Goal: Information Seeking & Learning: Learn about a topic

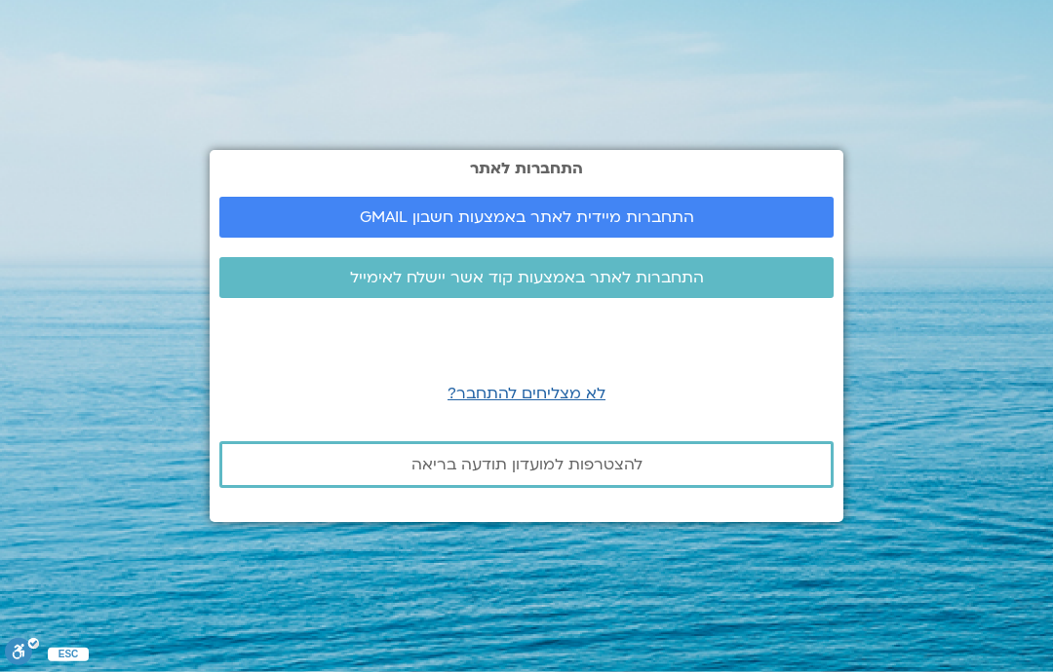
click at [690, 226] on span "התחברות מיידית לאתר באמצעות חשבון GMAIL" at bounding box center [527, 218] width 334 height 18
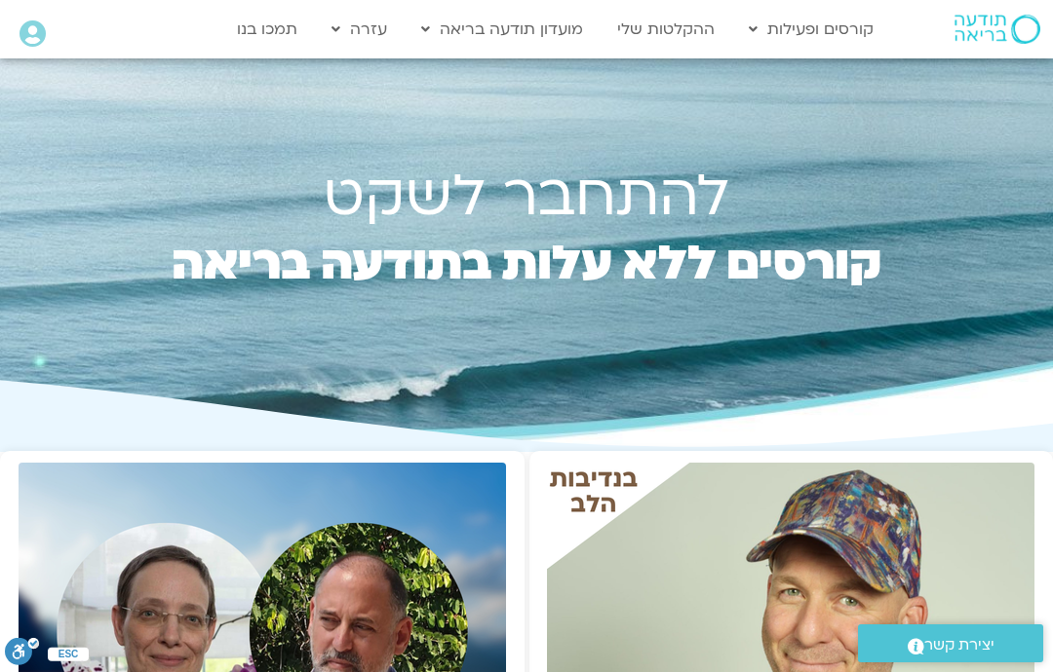
click at [675, 25] on link "ההקלטות שלי" at bounding box center [665, 29] width 117 height 37
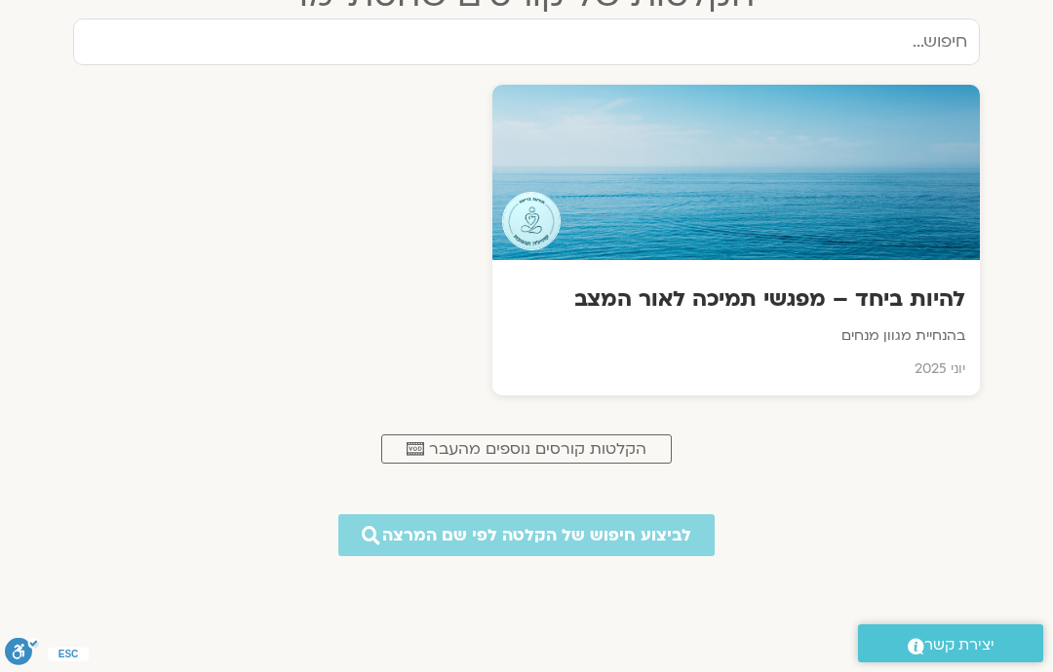
scroll to position [880, 0]
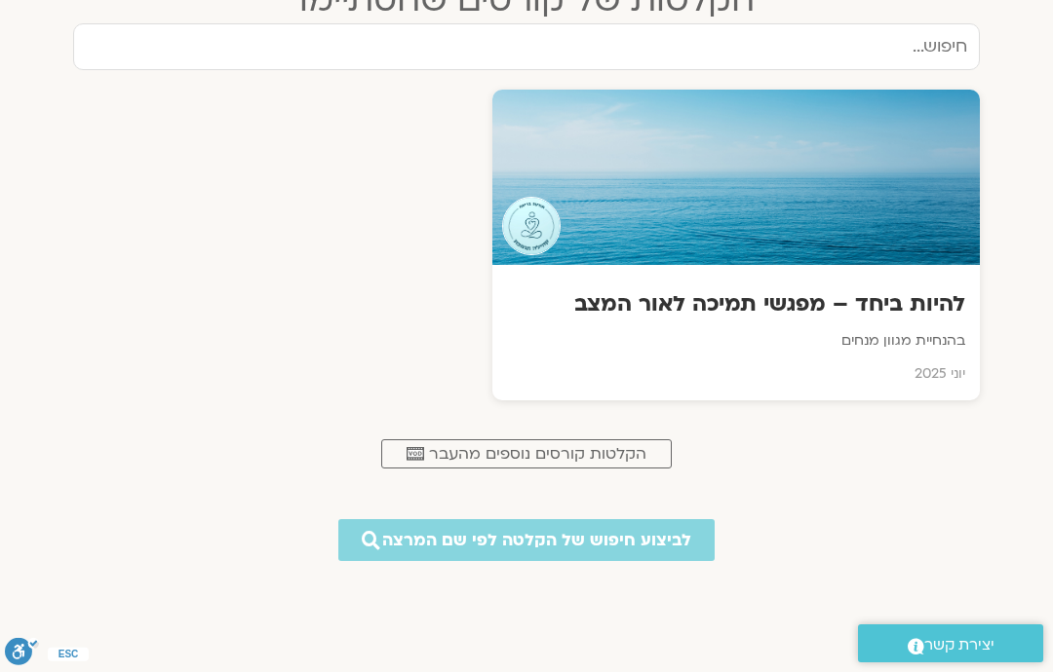
click at [570, 459] on span "הקלטות קורסים נוספים מהעבר" at bounding box center [537, 454] width 217 height 18
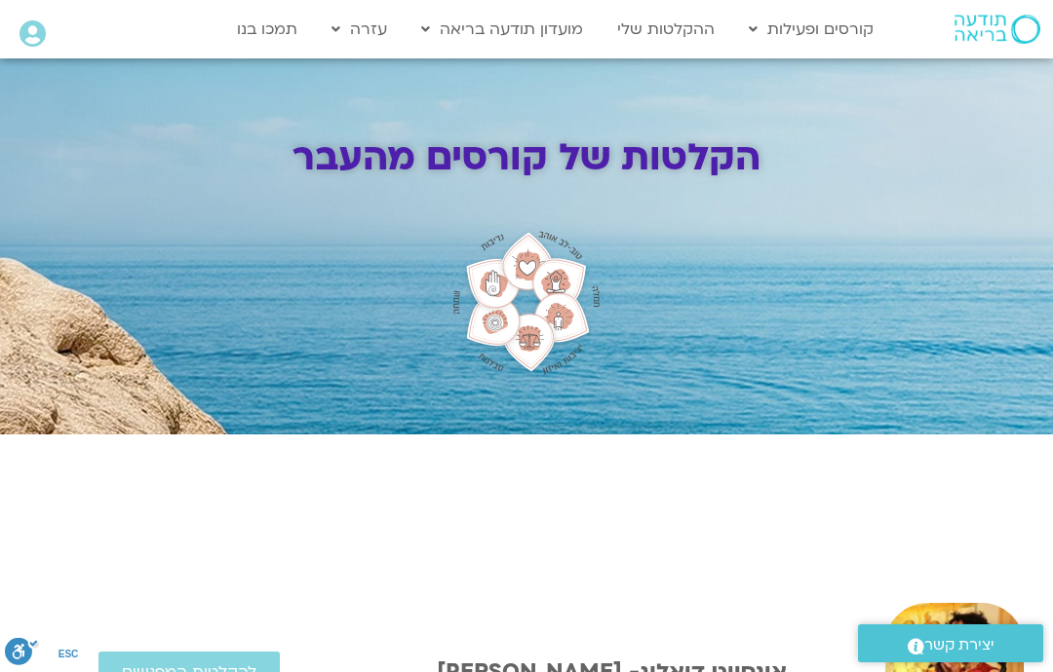
click at [668, 42] on link "ההקלטות שלי" at bounding box center [665, 29] width 117 height 37
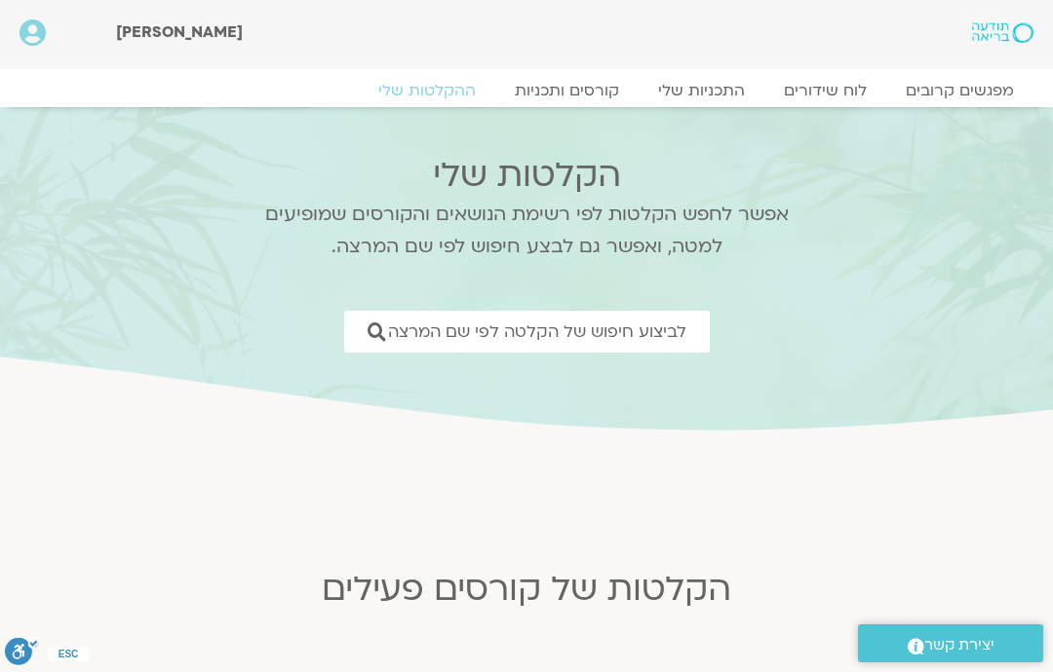
scroll to position [8, 0]
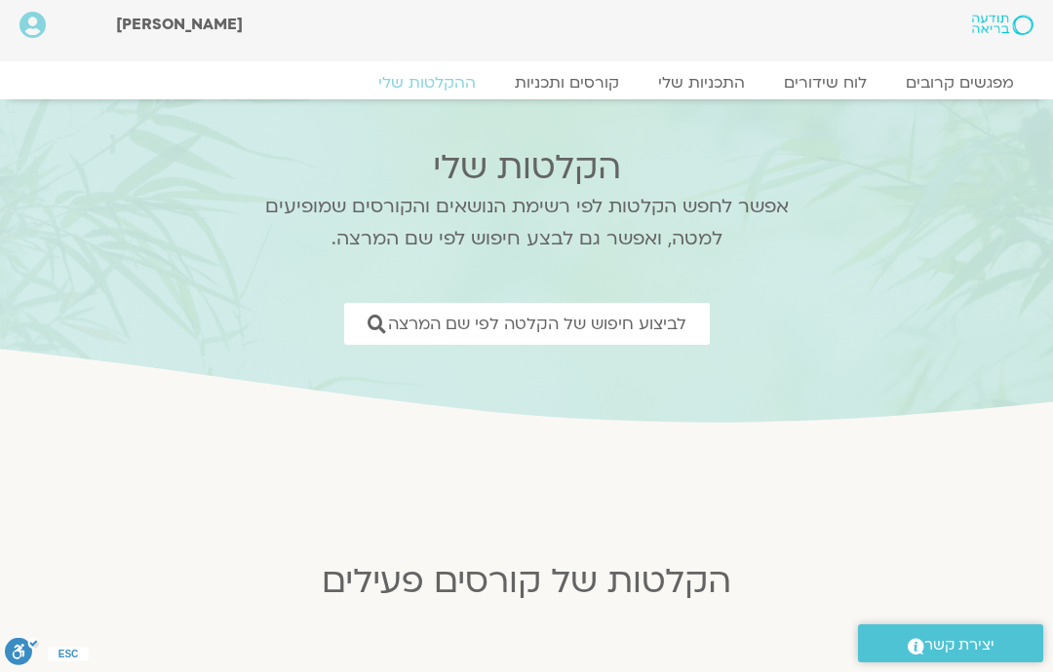
click at [652, 326] on span "לביצוע חיפוש של הקלטה לפי שם המרצה" at bounding box center [537, 324] width 298 height 19
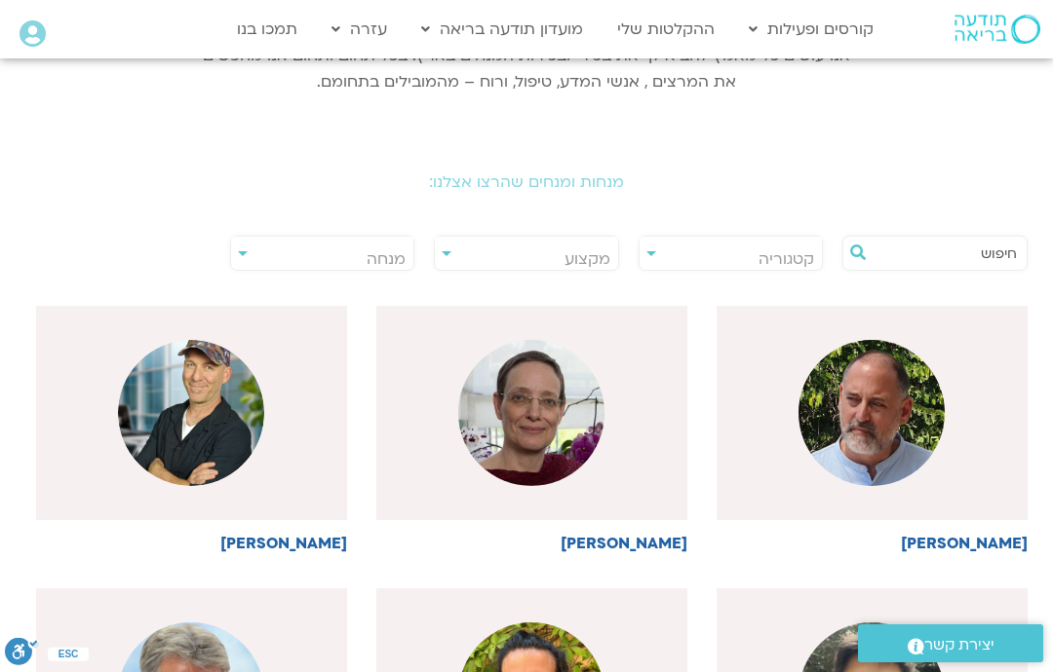
scroll to position [312, 0]
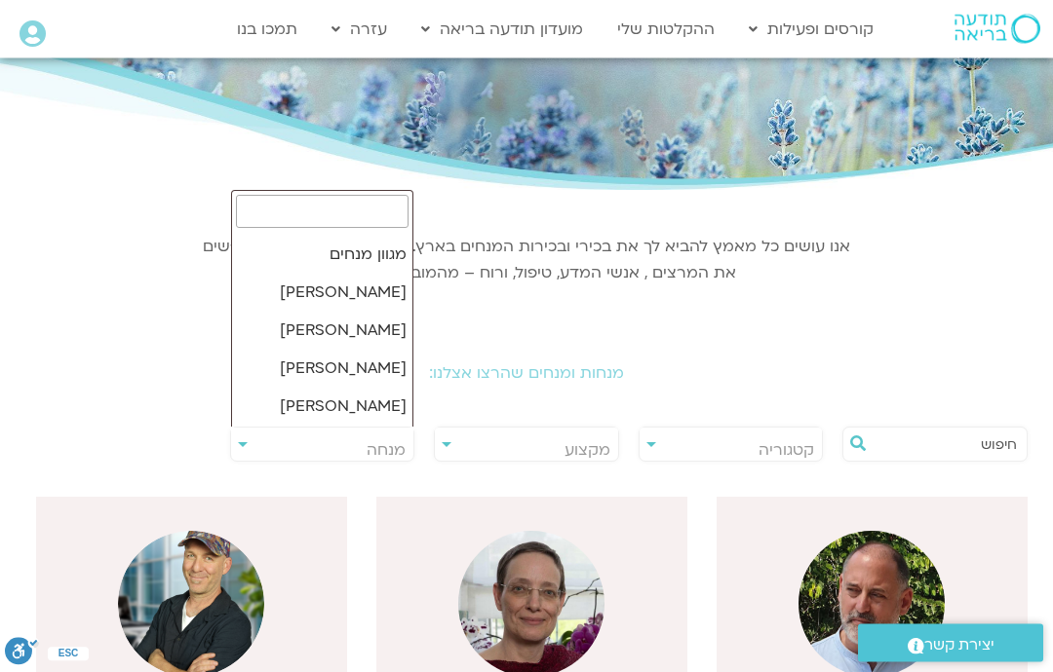
scroll to position [121, 0]
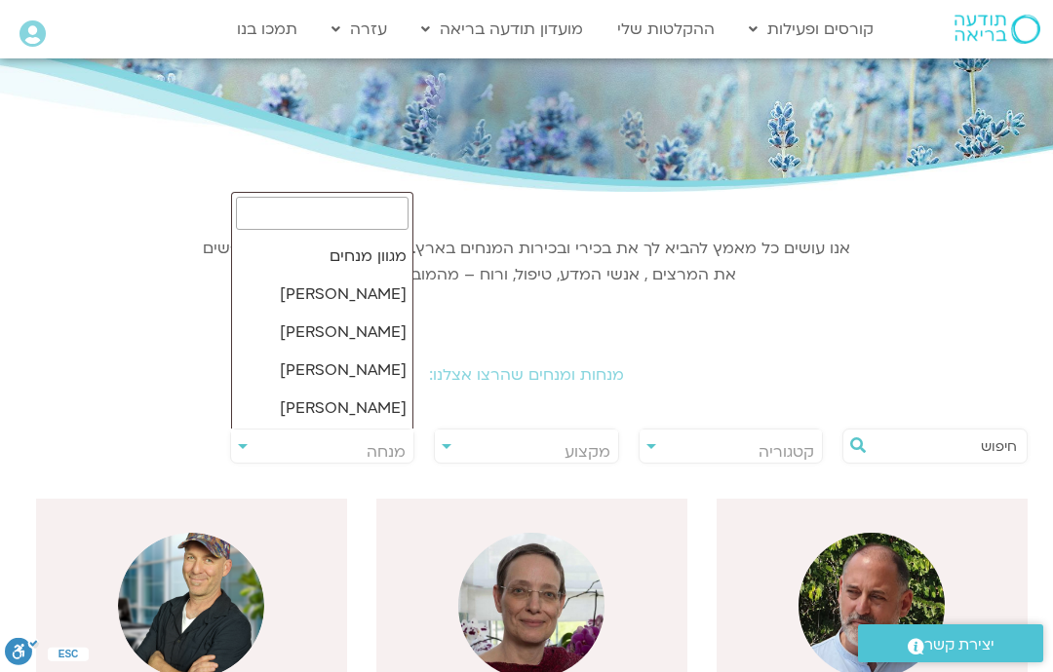
click at [925, 458] on input "text" at bounding box center [944, 446] width 144 height 33
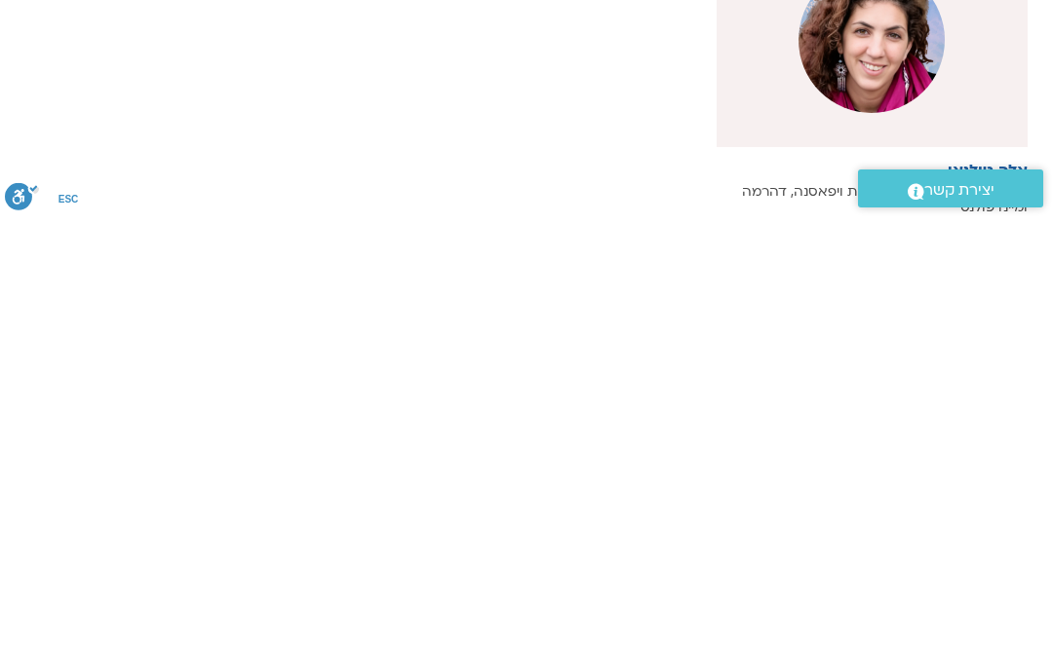
scroll to position [233, 0]
type input "אלה טולנאי"
click at [1002, 616] on h6 "אלה טולנאי" at bounding box center [871, 625] width 311 height 18
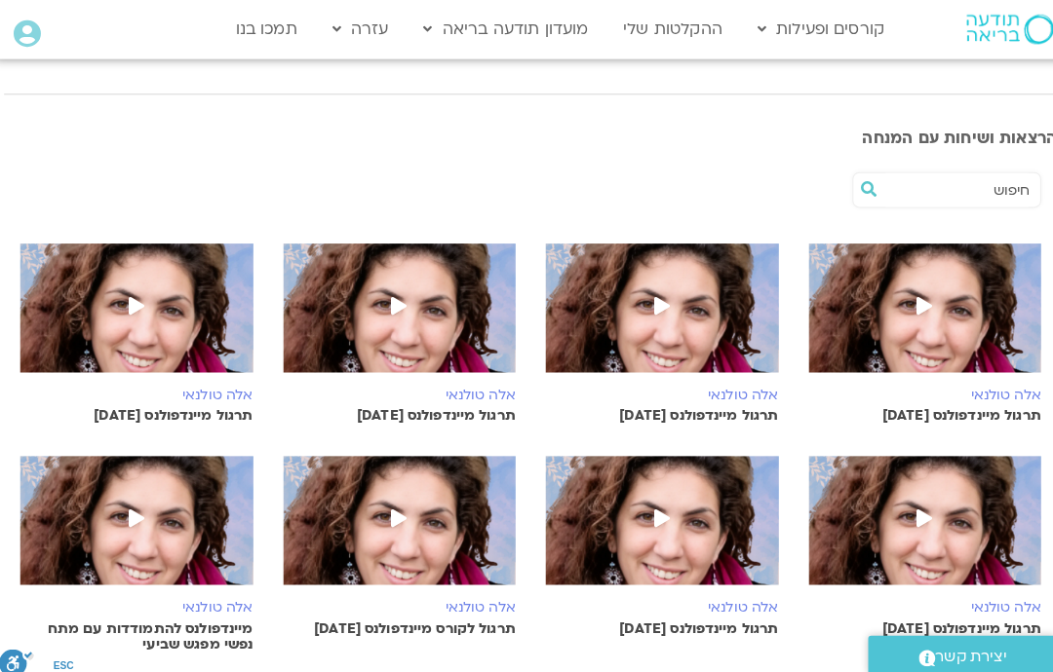
scroll to position [513, 0]
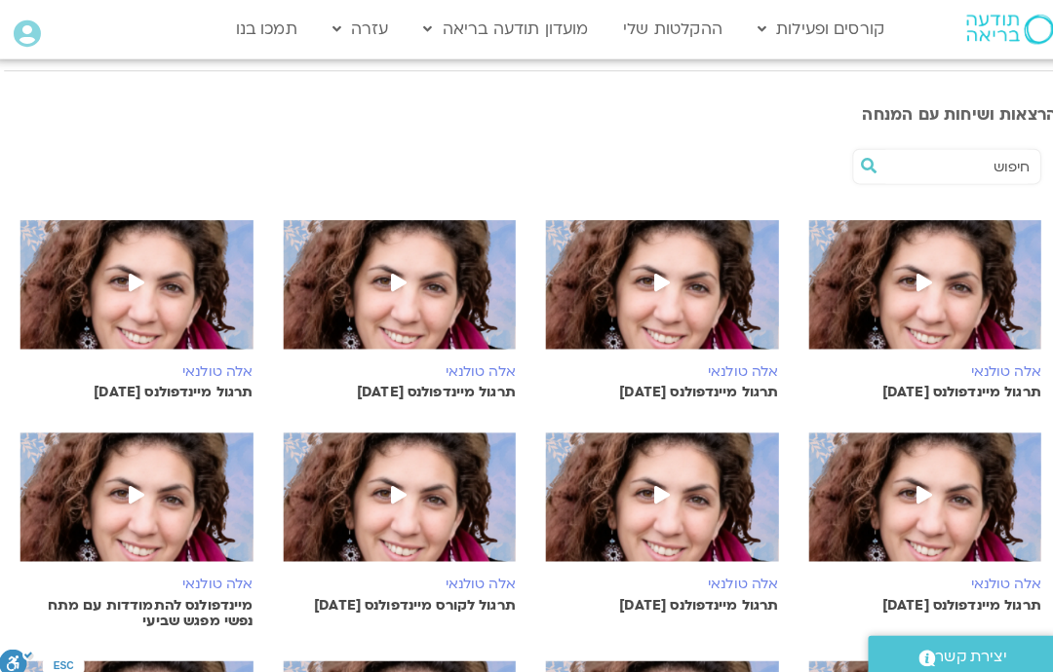
click at [910, 287] on icon at bounding box center [913, 278] width 16 height 18
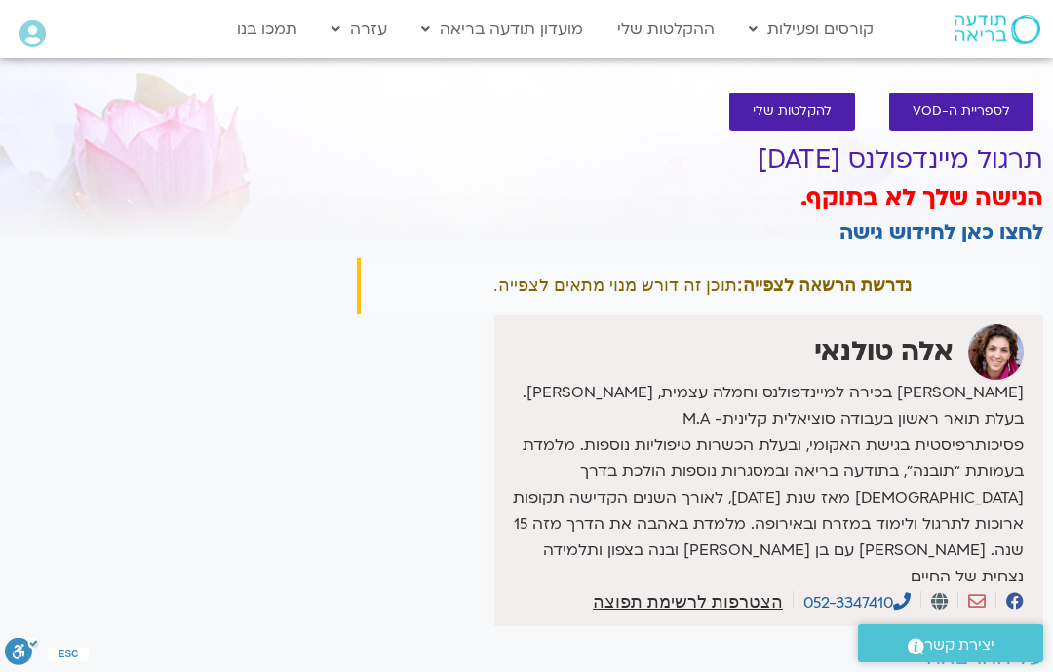
scroll to position [21, 0]
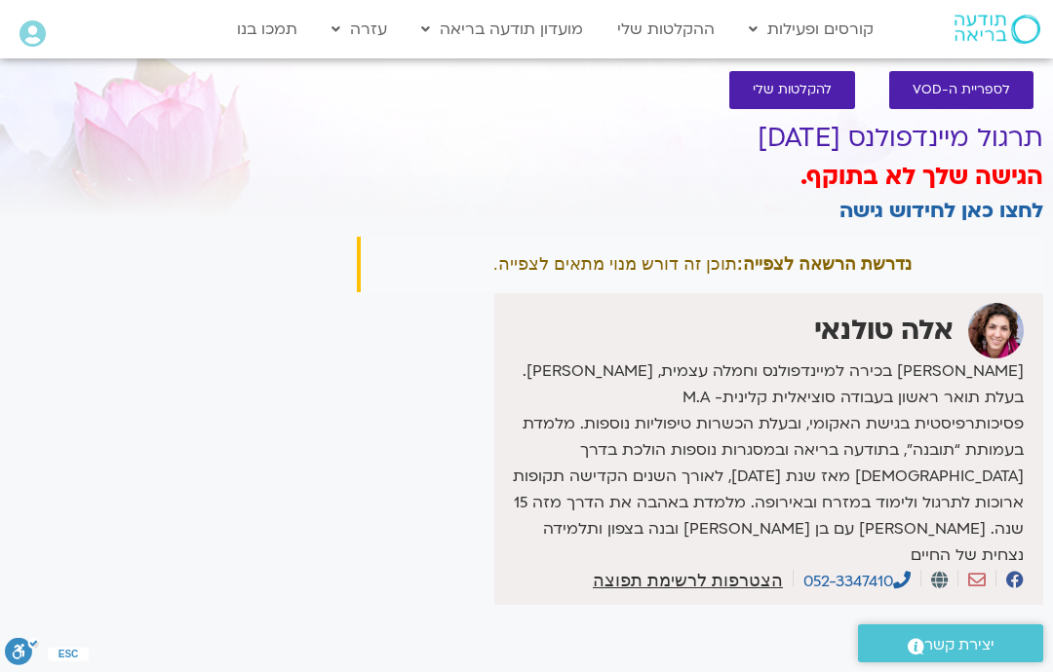
click at [7, 260] on div "It seems we can't find what you're looking for. It seems we can't find what you…" at bounding box center [173, 422] width 347 height 662
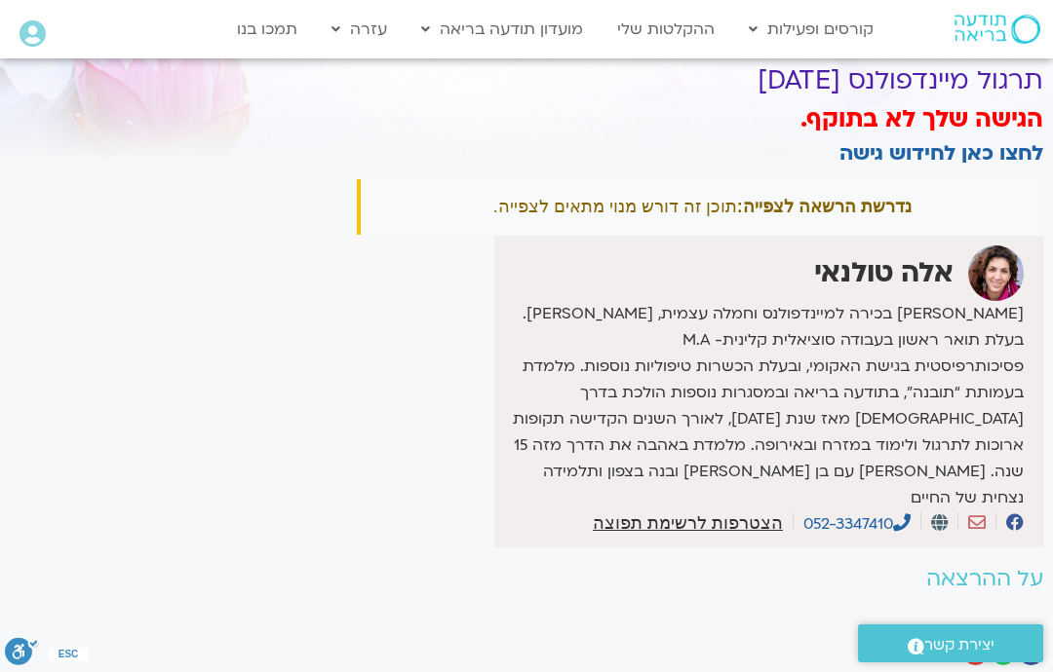
scroll to position [100, 0]
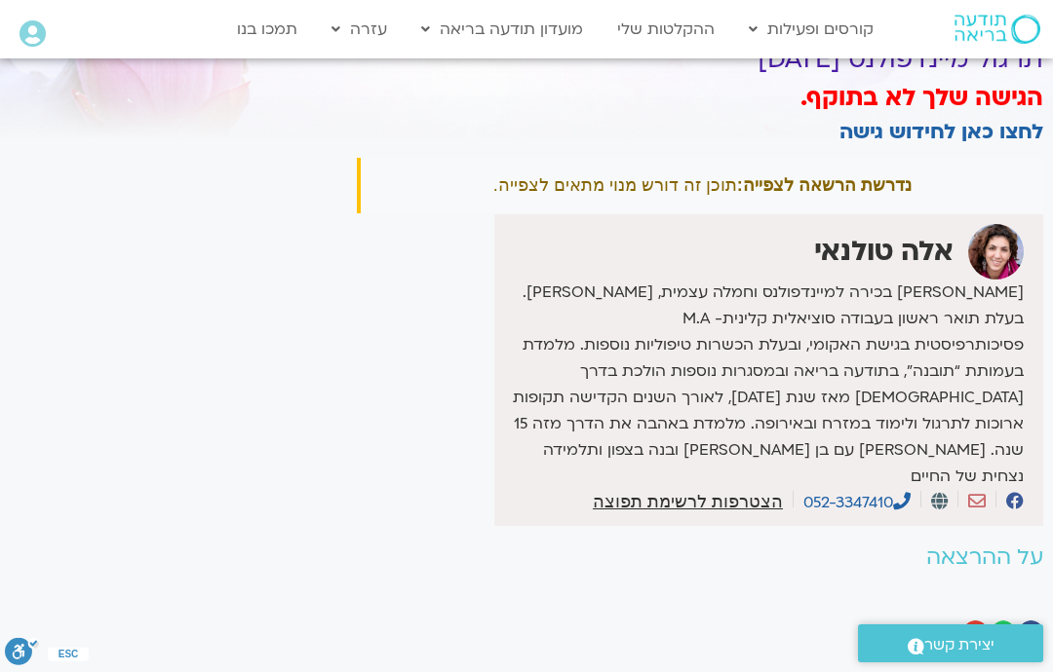
click at [915, 119] on link "לחצו כאן לחידוש גישה" at bounding box center [941, 132] width 204 height 28
click at [973, 19] on span "לספריית ה-VOD" at bounding box center [960, 11] width 97 height 15
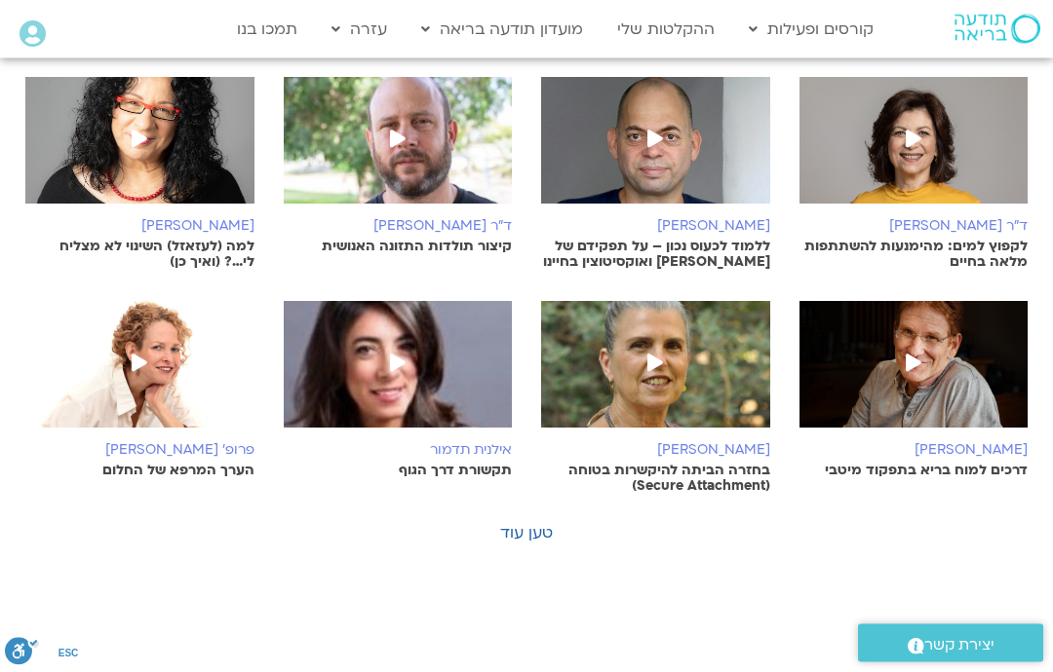
scroll to position [734, 0]
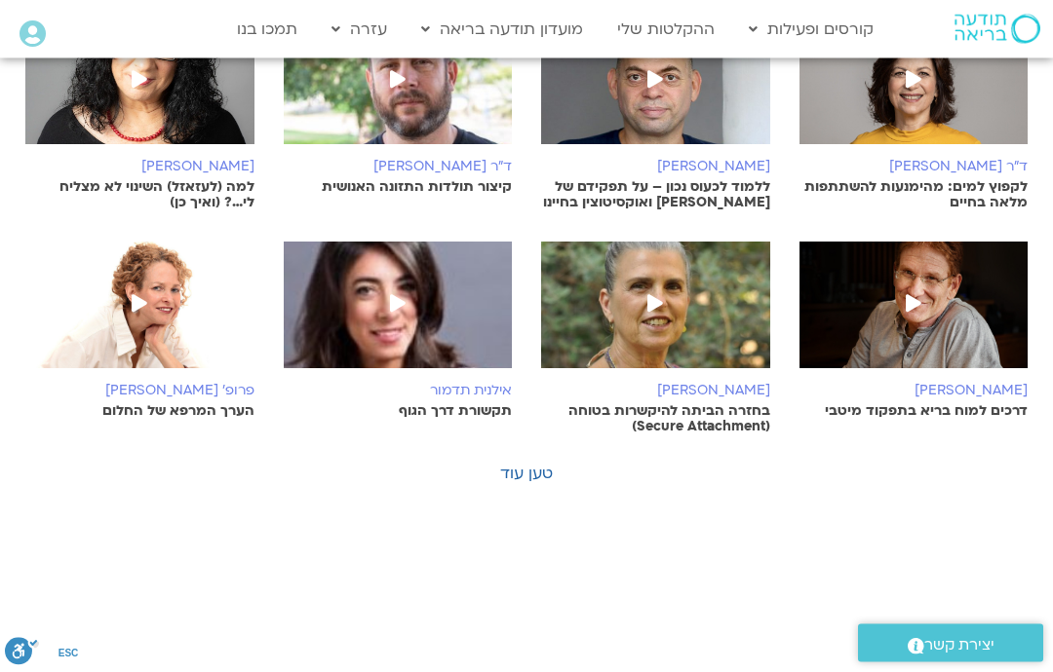
click at [540, 464] on link "טען עוד" at bounding box center [526, 474] width 53 height 21
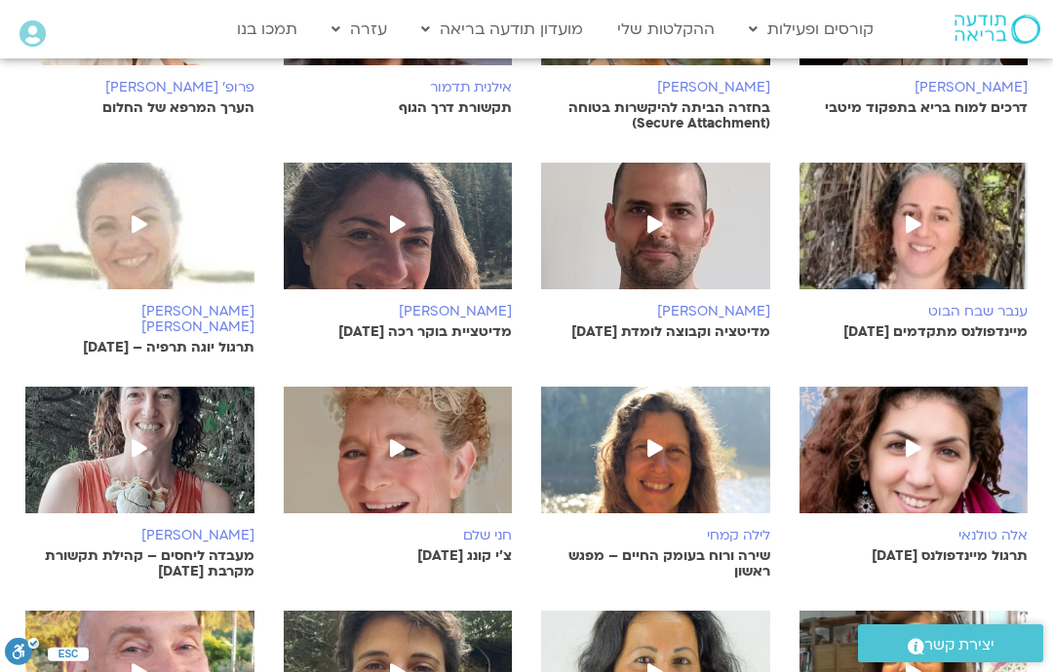
scroll to position [1099, 0]
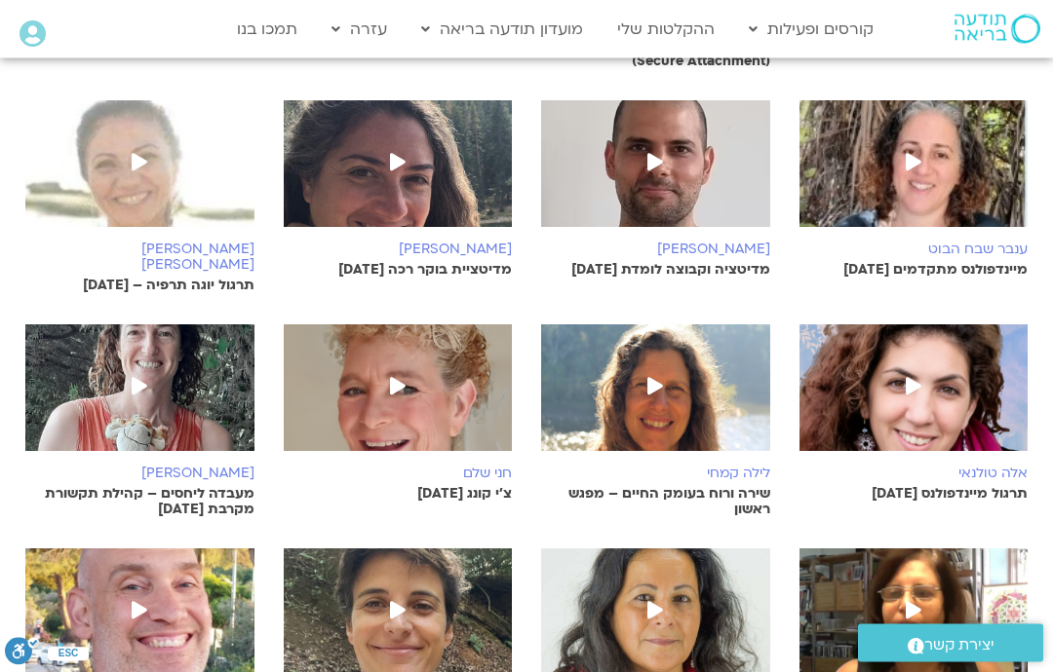
click at [992, 487] on p "תרגול מיינדפולנס [DATE]" at bounding box center [913, 495] width 229 height 16
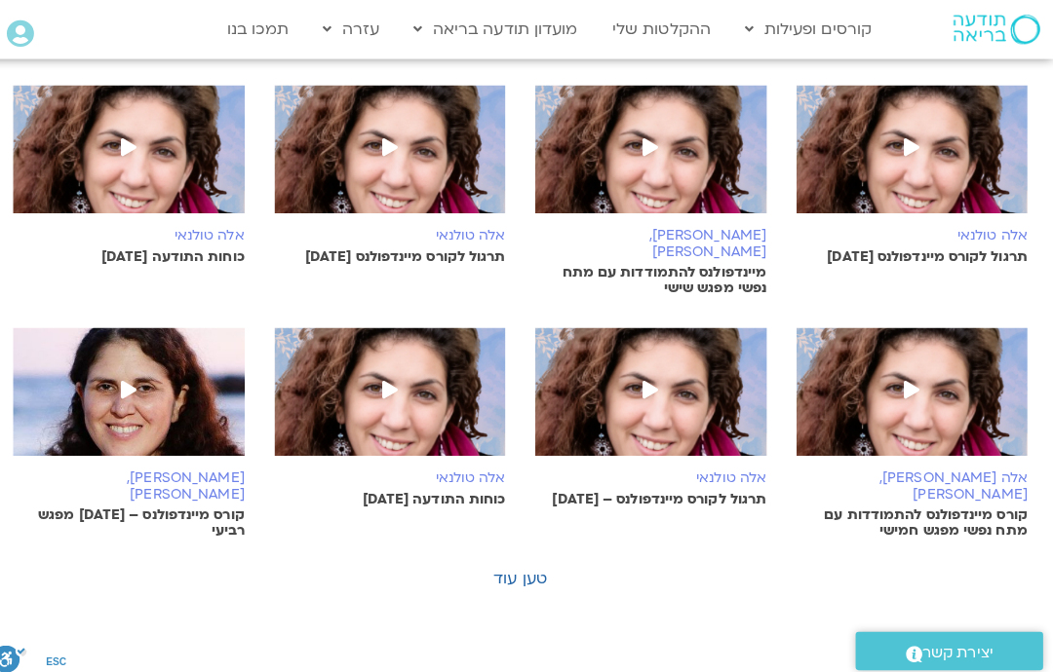
scroll to position [1079, 0]
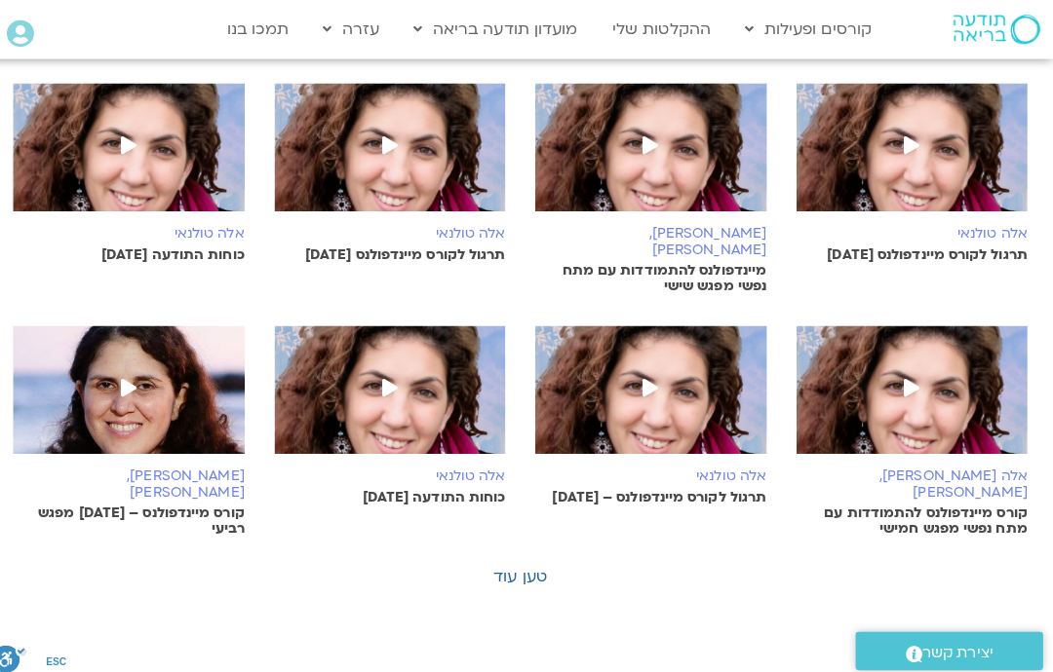
click at [523, 559] on link "טען עוד" at bounding box center [526, 569] width 53 height 21
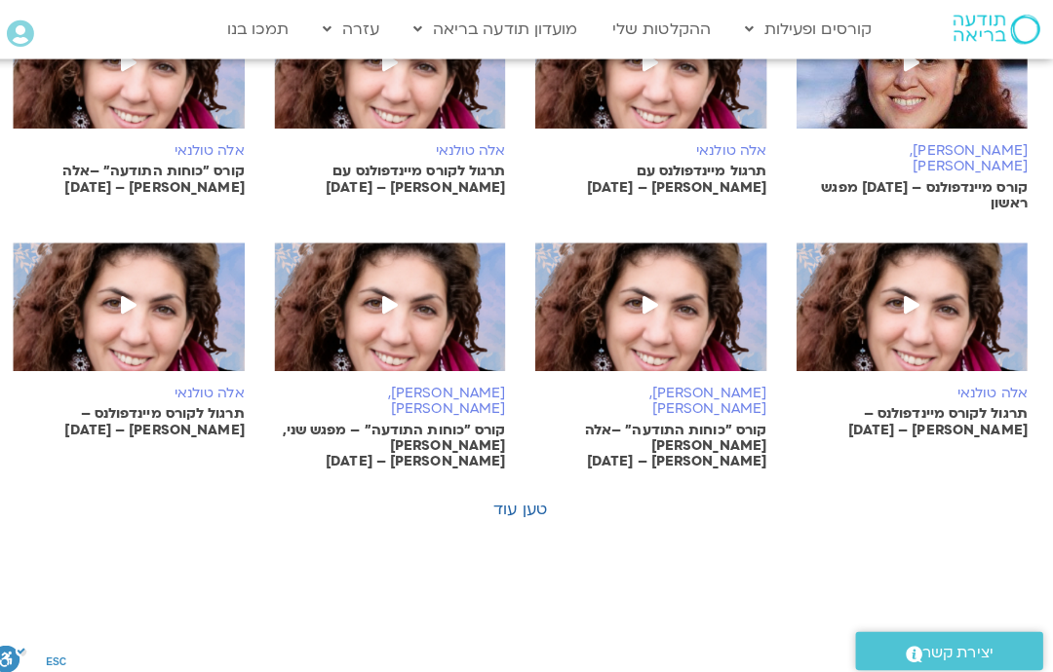
scroll to position [2110, 0]
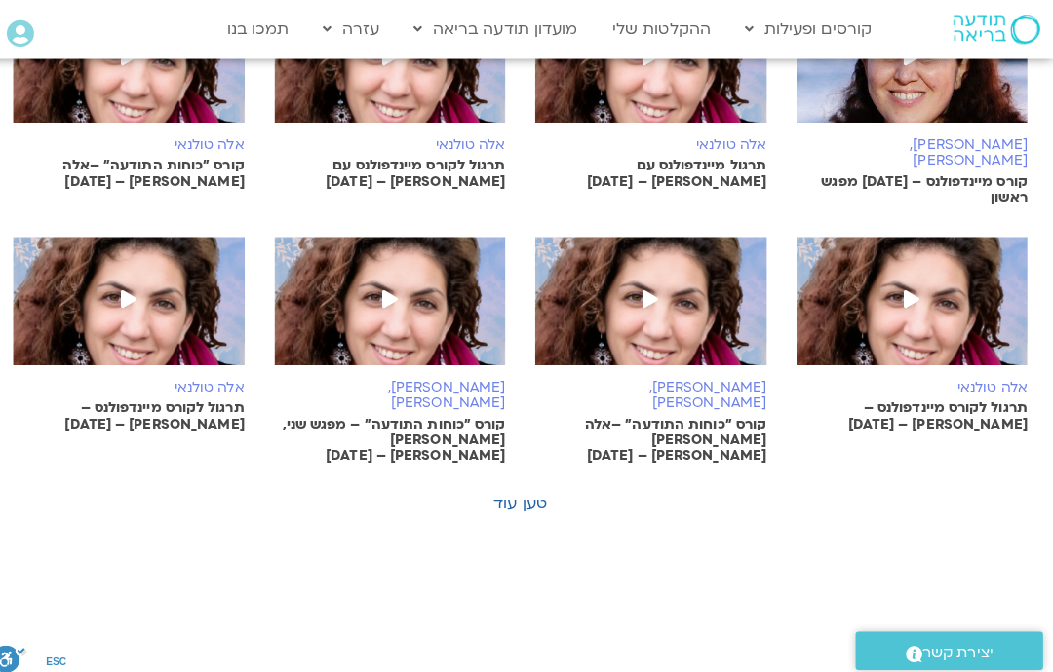
click at [514, 487] on link "טען עוד" at bounding box center [526, 497] width 53 height 21
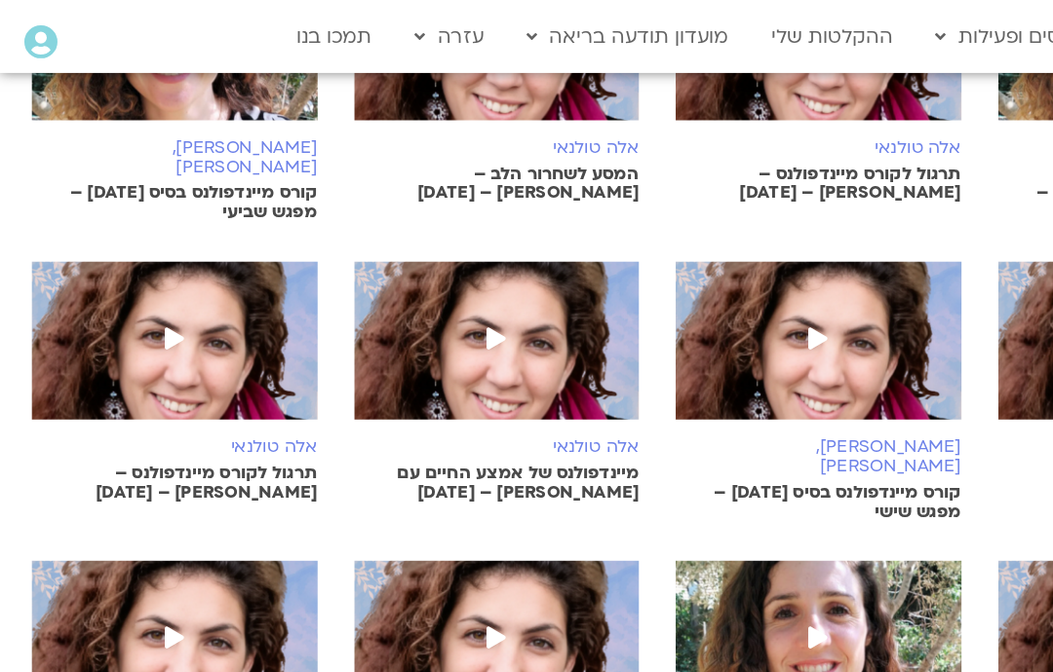
scroll to position [2886, 0]
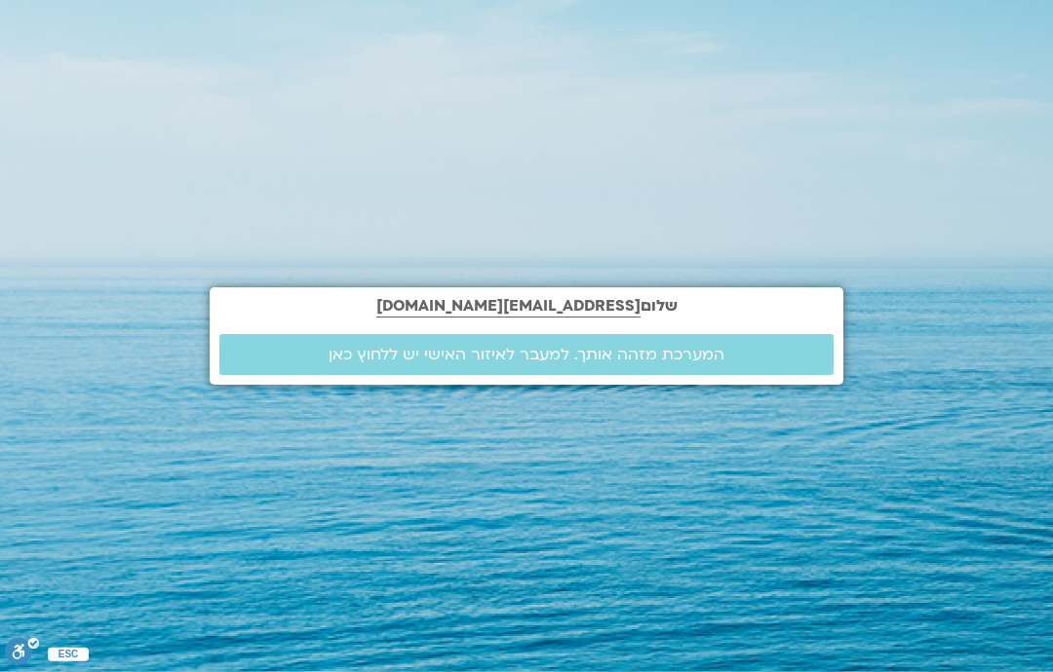
click at [426, 364] on span "המערכת מזהה אותך. למעבר לאיזור האישי יש ללחוץ כאן" at bounding box center [526, 355] width 396 height 18
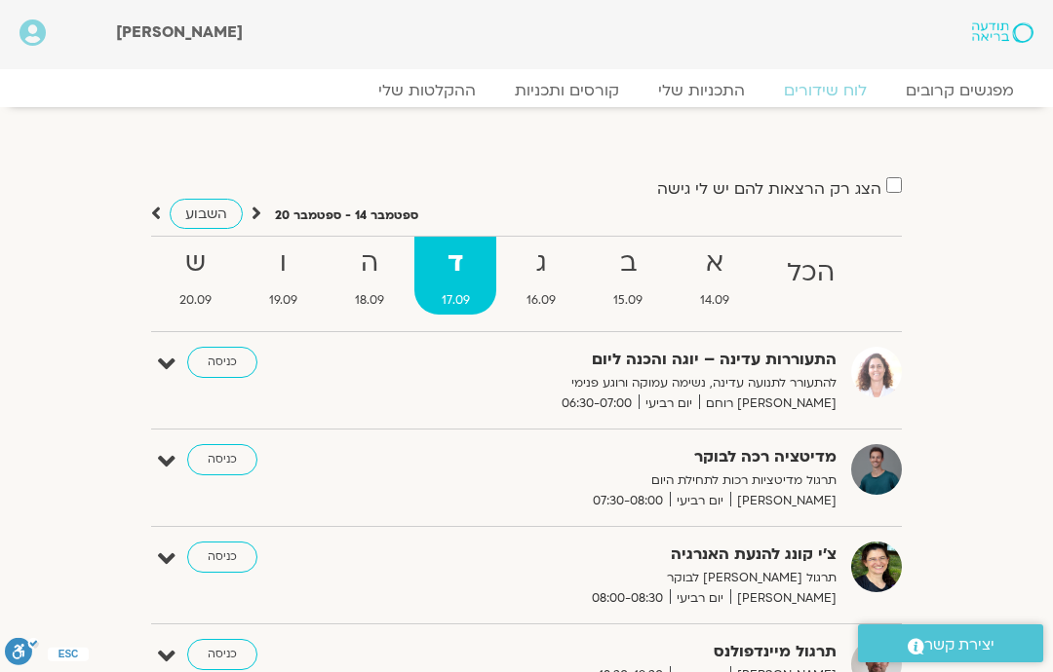
click at [724, 94] on link "התכניות שלי" at bounding box center [701, 90] width 126 height 19
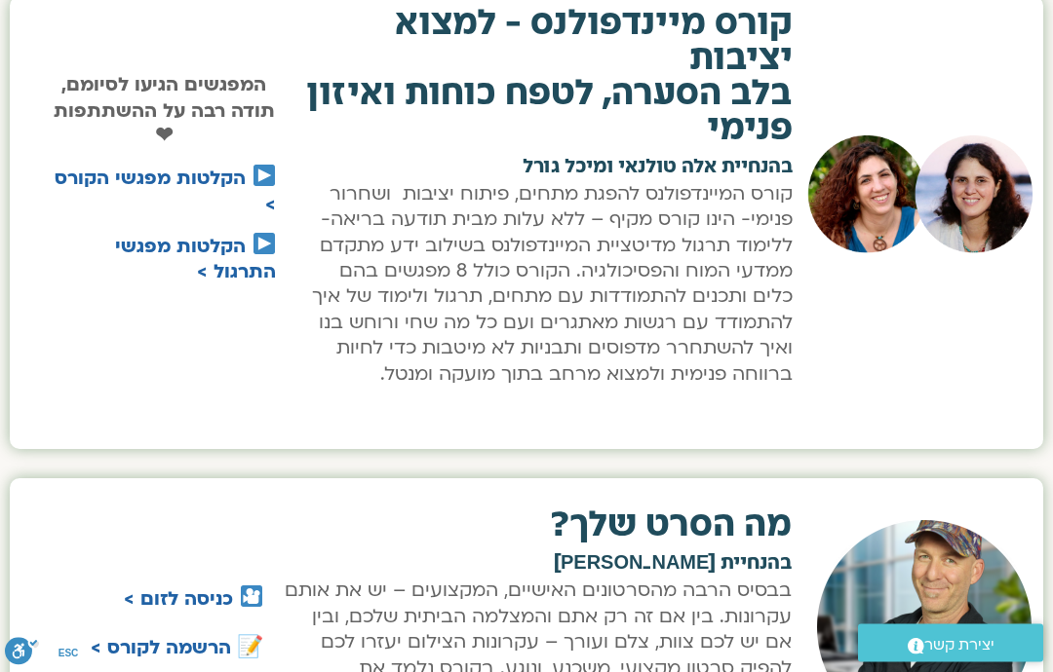
scroll to position [897, 0]
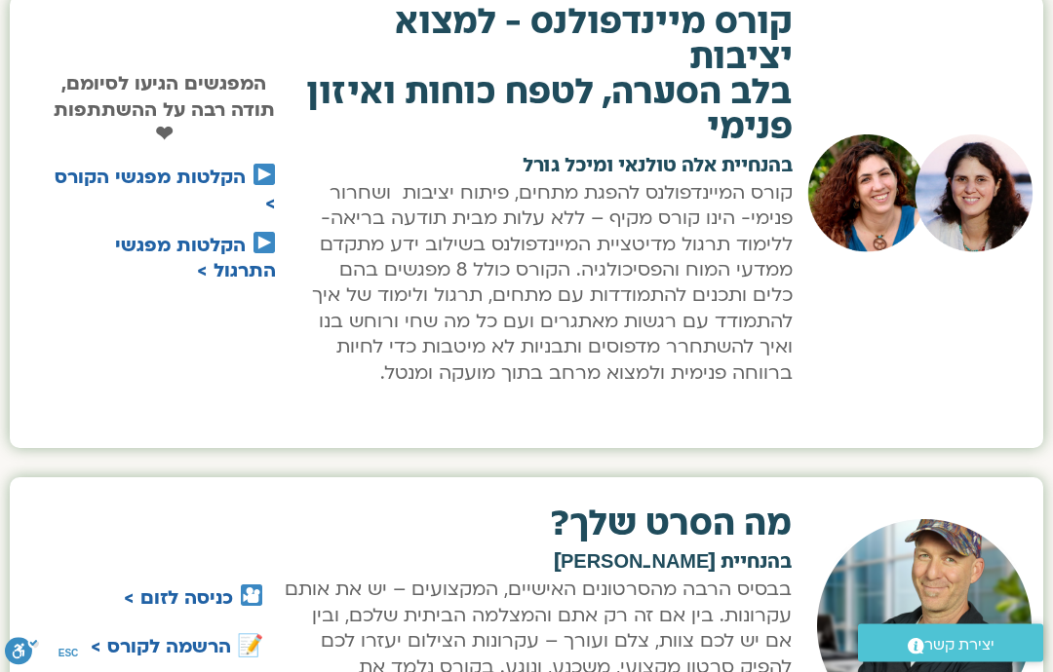
click at [204, 171] on link "הקלטות מפגשי הקורס >" at bounding box center [165, 191] width 221 height 51
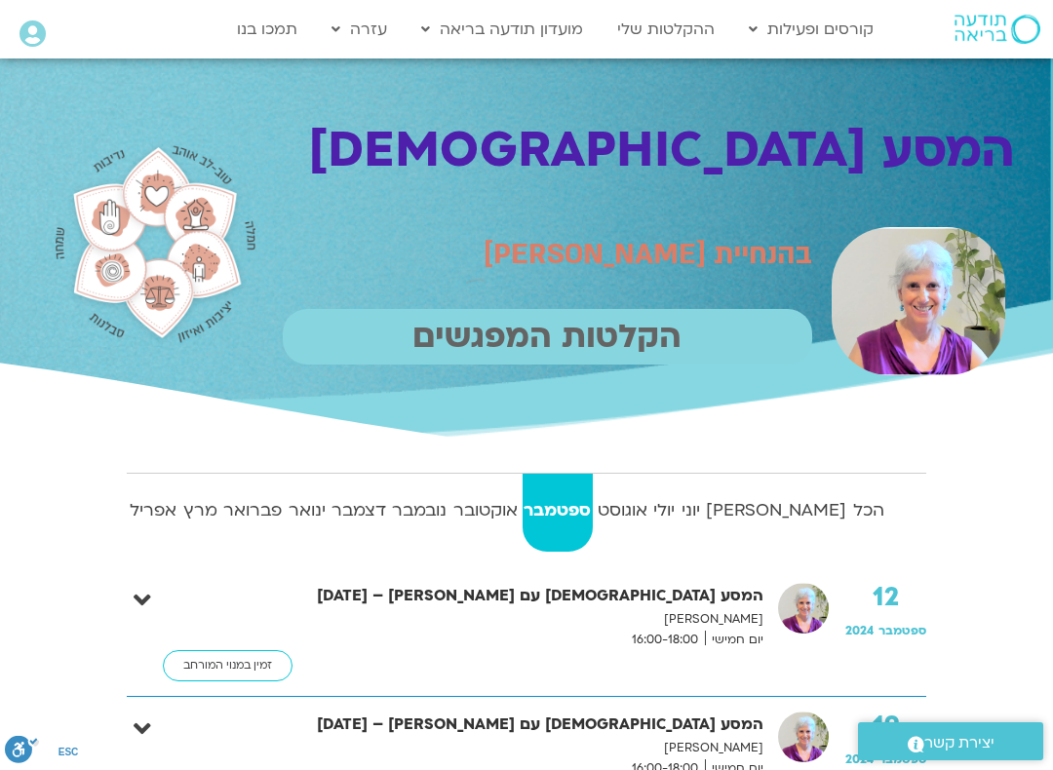
click at [927, 67] on link "לוח שידורים" at bounding box center [846, 70] width 214 height 45
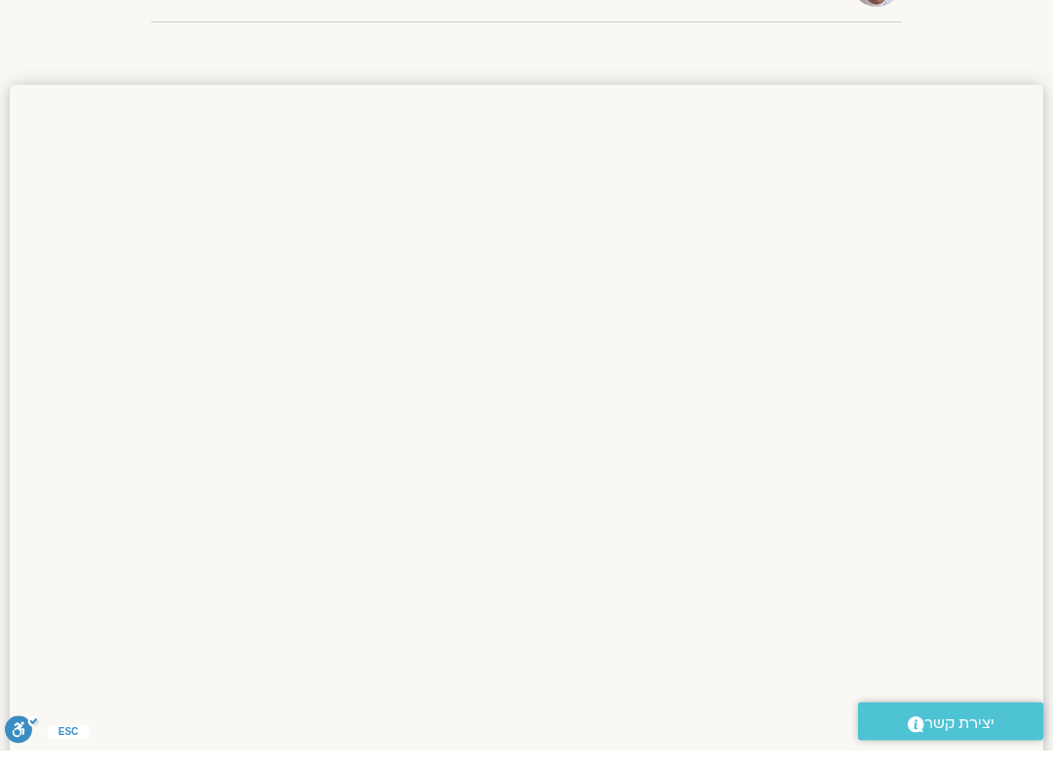
scroll to position [747, 0]
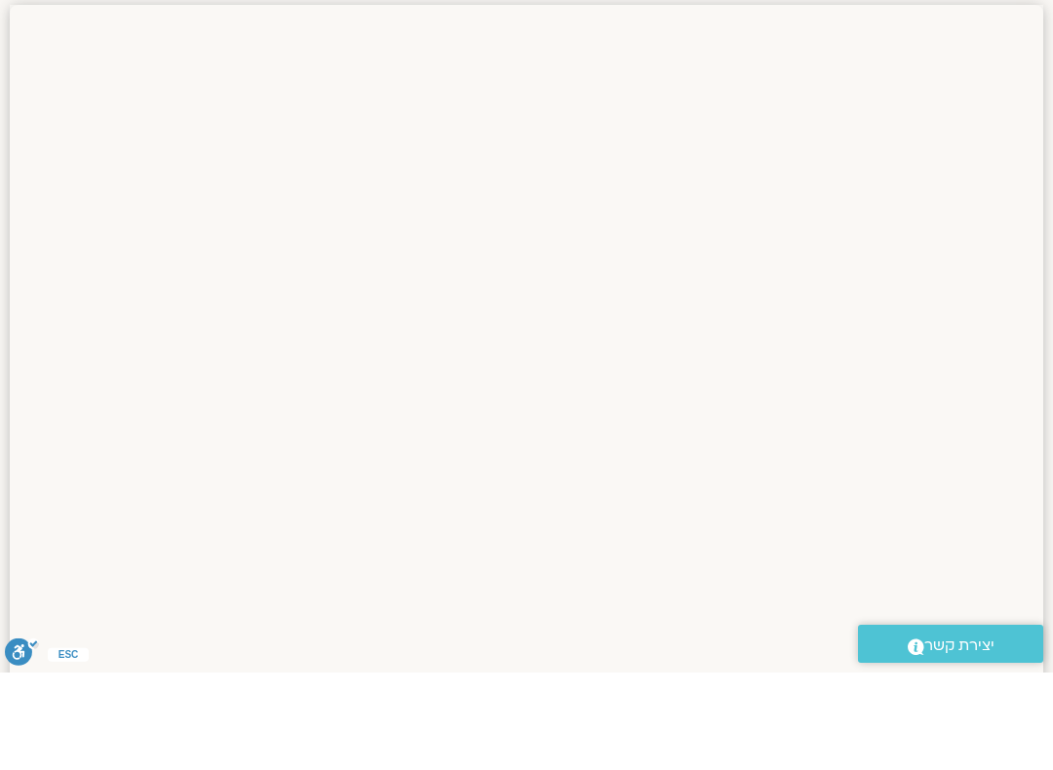
click at [965, 730] on span "יצירת קשר" at bounding box center [959, 743] width 70 height 26
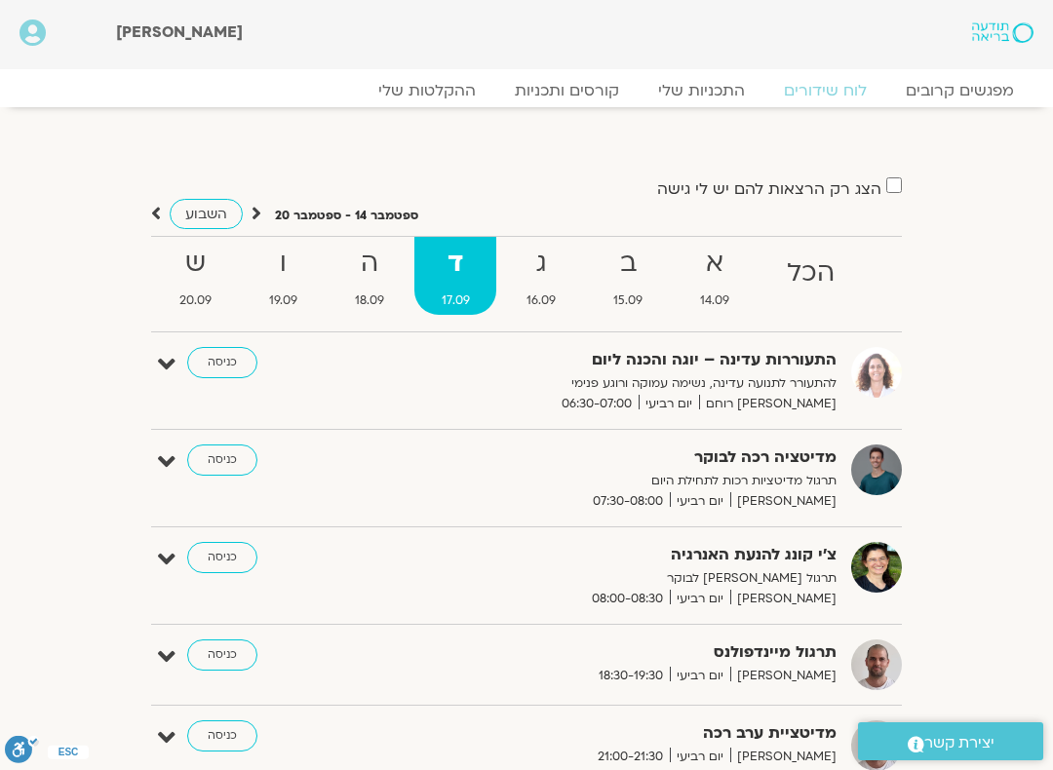
click at [211, 368] on link "כניסה" at bounding box center [222, 362] width 70 height 31
